Goal: Information Seeking & Learning: Learn about a topic

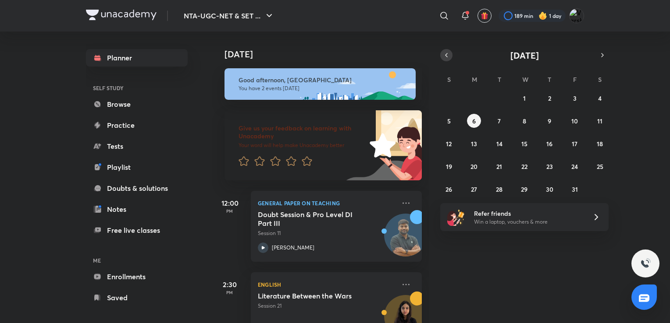
click at [444, 52] on icon "button" at bounding box center [446, 55] width 7 height 8
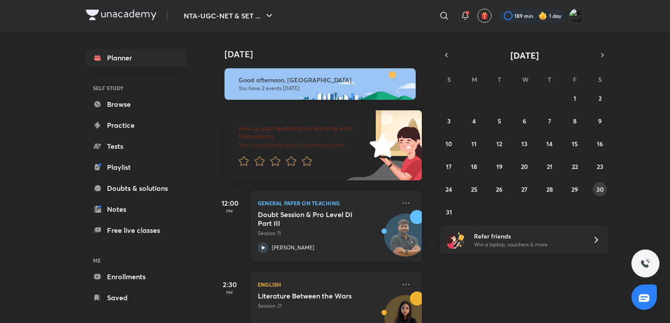
click at [596, 191] on button "30" at bounding box center [600, 189] width 14 height 14
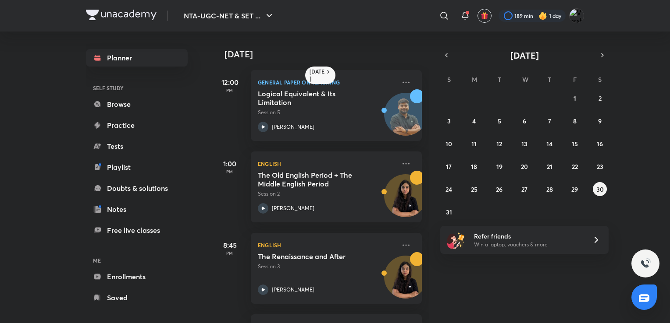
scroll to position [75, 0]
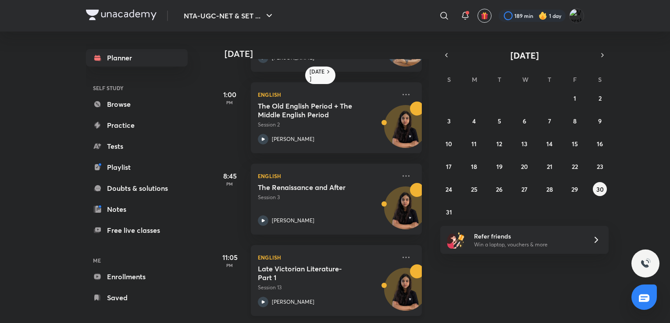
click at [317, 270] on h5 "Late Victorian Literature- Part 1" at bounding box center [312, 274] width 109 height 18
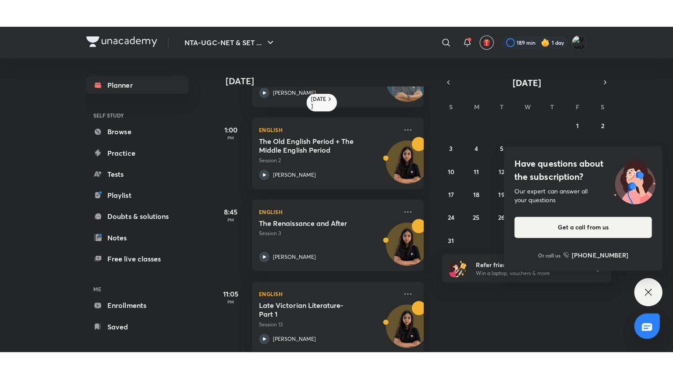
scroll to position [75, 0]
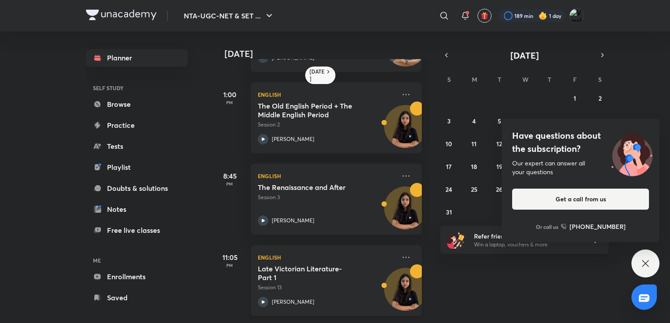
click at [305, 284] on p "Session 13" at bounding box center [327, 288] width 138 height 8
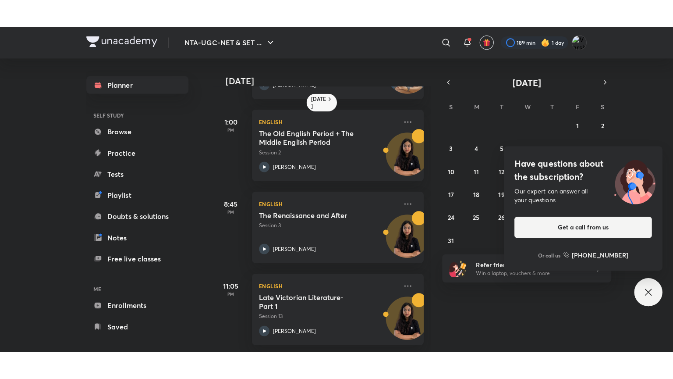
scroll to position [21, 0]
